Goal: Task Accomplishment & Management: Use online tool/utility

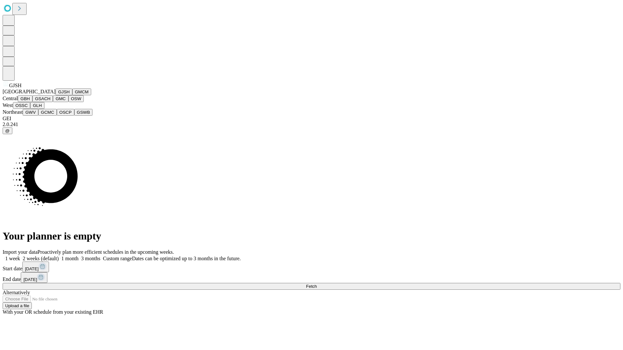
click at [55, 95] on button "GJSH" at bounding box center [63, 92] width 17 height 7
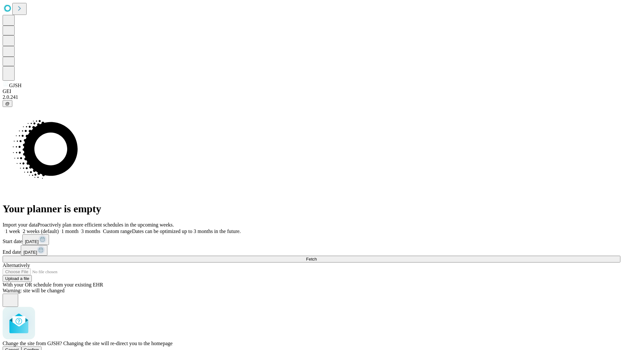
click at [39, 348] on span "Confirm" at bounding box center [31, 350] width 15 height 5
click at [79, 229] on label "1 month" at bounding box center [69, 232] width 20 height 6
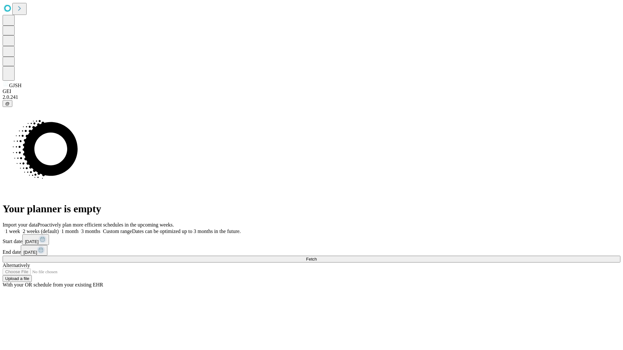
click at [317, 257] on span "Fetch" at bounding box center [311, 259] width 11 height 5
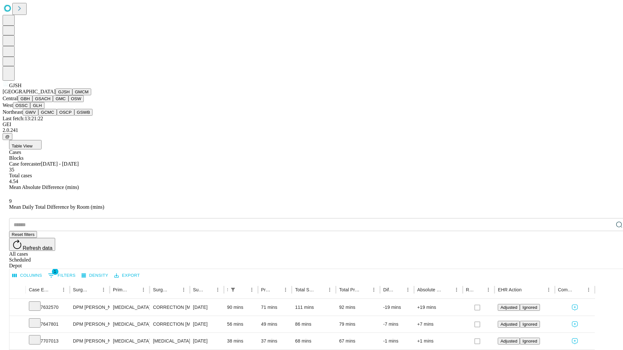
click at [72, 95] on button "GMCM" at bounding box center [81, 92] width 19 height 7
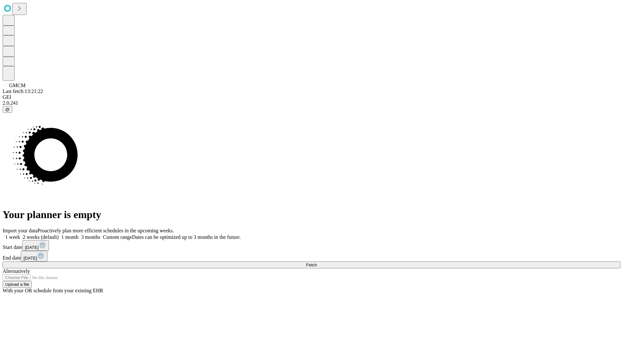
click at [79, 235] on label "1 month" at bounding box center [69, 238] width 20 height 6
click at [317, 263] on span "Fetch" at bounding box center [311, 265] width 11 height 5
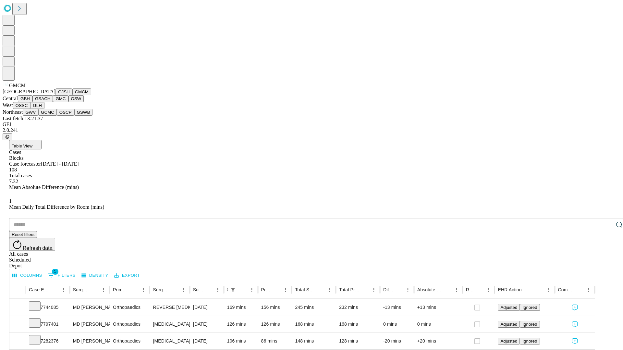
click at [32, 102] on button "GBH" at bounding box center [25, 98] width 15 height 7
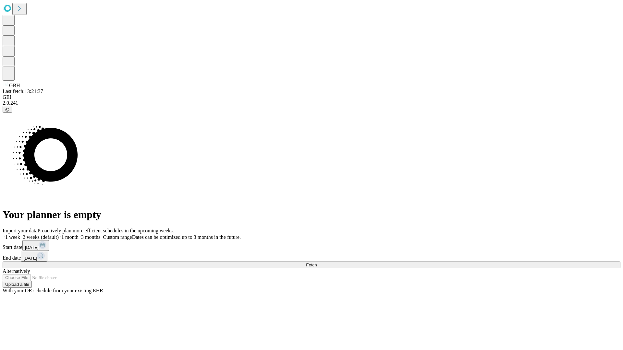
click at [79, 235] on label "1 month" at bounding box center [69, 238] width 20 height 6
click at [317, 263] on span "Fetch" at bounding box center [311, 265] width 11 height 5
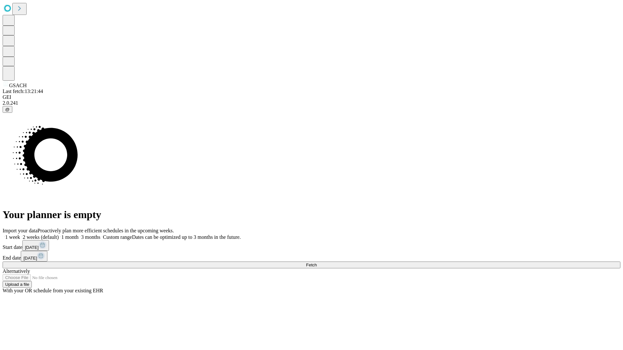
click at [79, 235] on label "1 month" at bounding box center [69, 238] width 20 height 6
click at [317, 263] on span "Fetch" at bounding box center [311, 265] width 11 height 5
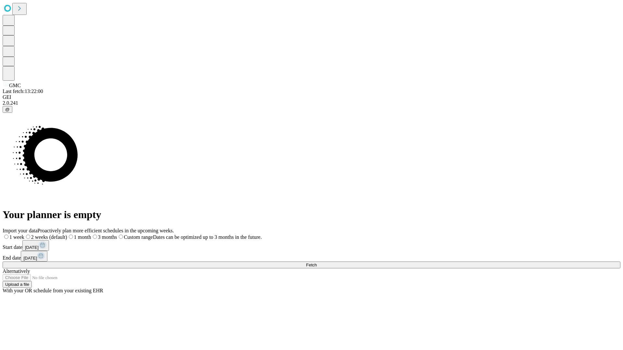
click at [91, 235] on label "1 month" at bounding box center [79, 238] width 24 height 6
click at [317, 263] on span "Fetch" at bounding box center [311, 265] width 11 height 5
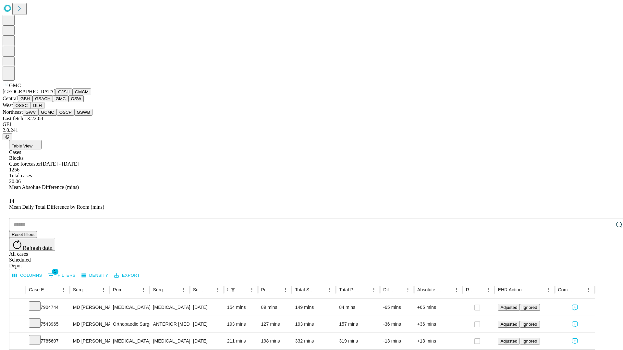
click at [68, 102] on button "OSW" at bounding box center [76, 98] width 16 height 7
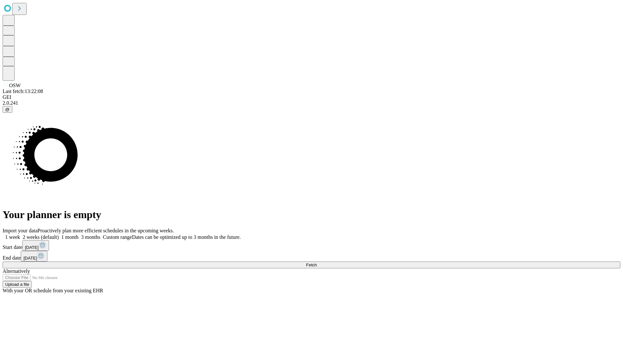
click at [317, 263] on span "Fetch" at bounding box center [311, 265] width 11 height 5
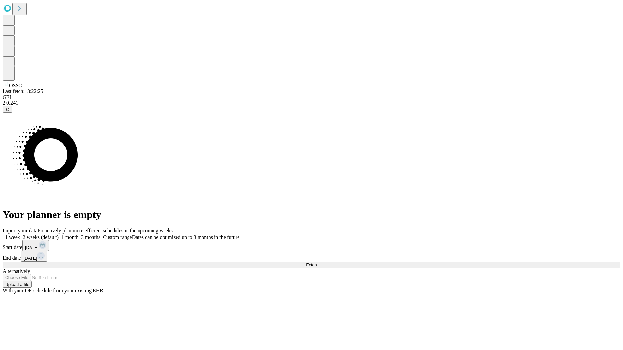
click at [79, 235] on label "1 month" at bounding box center [69, 238] width 20 height 6
click at [317, 263] on span "Fetch" at bounding box center [311, 265] width 11 height 5
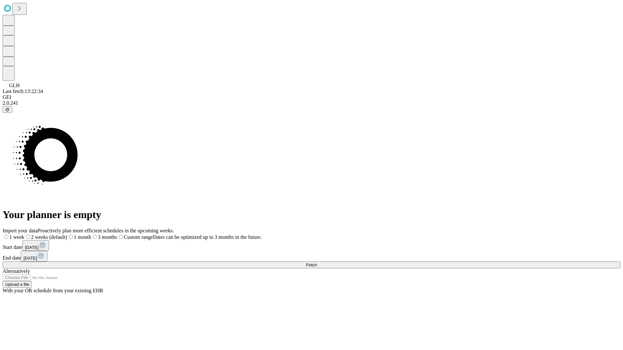
click at [91, 235] on label "1 month" at bounding box center [79, 238] width 24 height 6
click at [317, 263] on span "Fetch" at bounding box center [311, 265] width 11 height 5
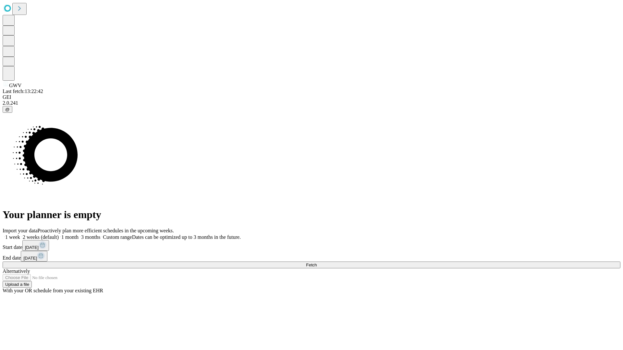
click at [79, 235] on label "1 month" at bounding box center [69, 238] width 20 height 6
click at [317, 263] on span "Fetch" at bounding box center [311, 265] width 11 height 5
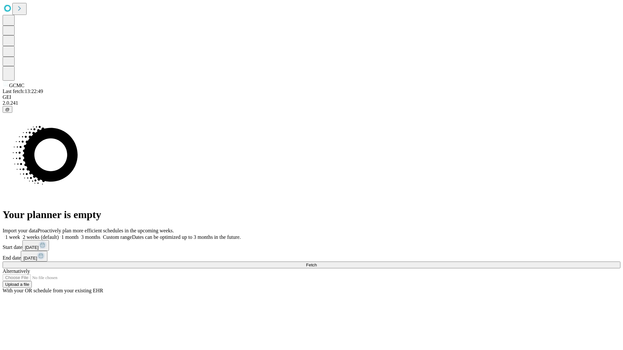
click at [79, 235] on label "1 month" at bounding box center [69, 238] width 20 height 6
click at [317, 263] on span "Fetch" at bounding box center [311, 265] width 11 height 5
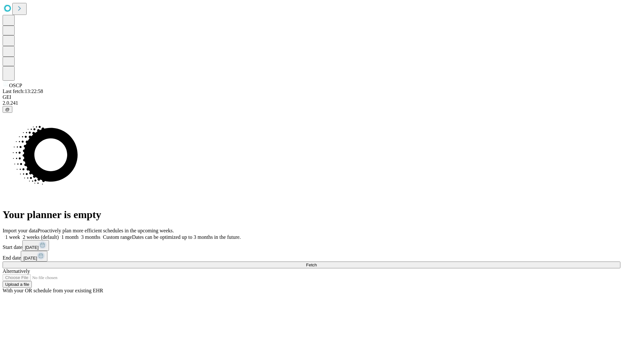
click at [79, 235] on label "1 month" at bounding box center [69, 238] width 20 height 6
click at [317, 263] on span "Fetch" at bounding box center [311, 265] width 11 height 5
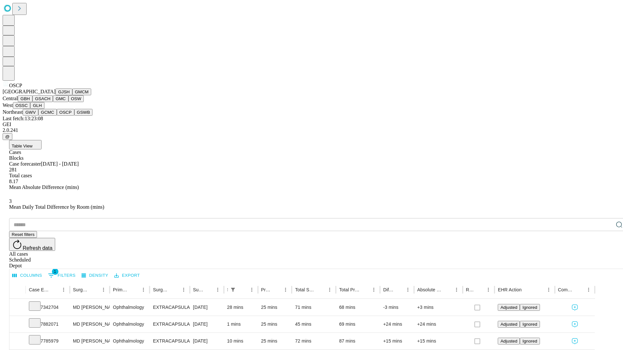
click at [74, 116] on button "GSWB" at bounding box center [83, 112] width 18 height 7
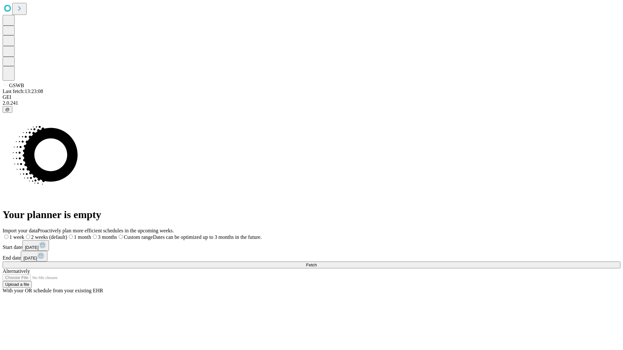
click at [317, 263] on span "Fetch" at bounding box center [311, 265] width 11 height 5
